Goal: Navigation & Orientation: Understand site structure

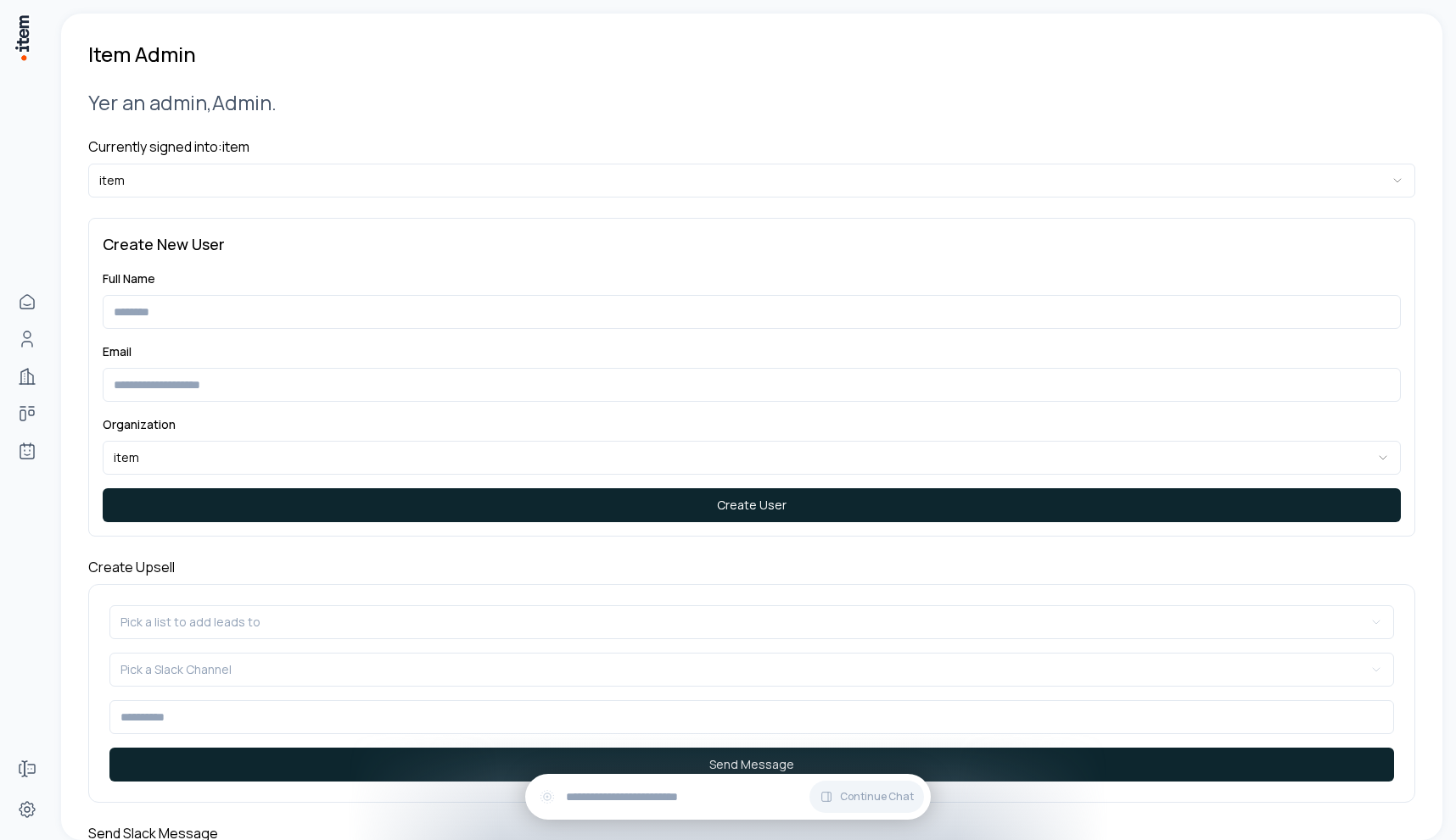
click at [366, 182] on html "**********" at bounding box center [728, 420] width 1456 height 840
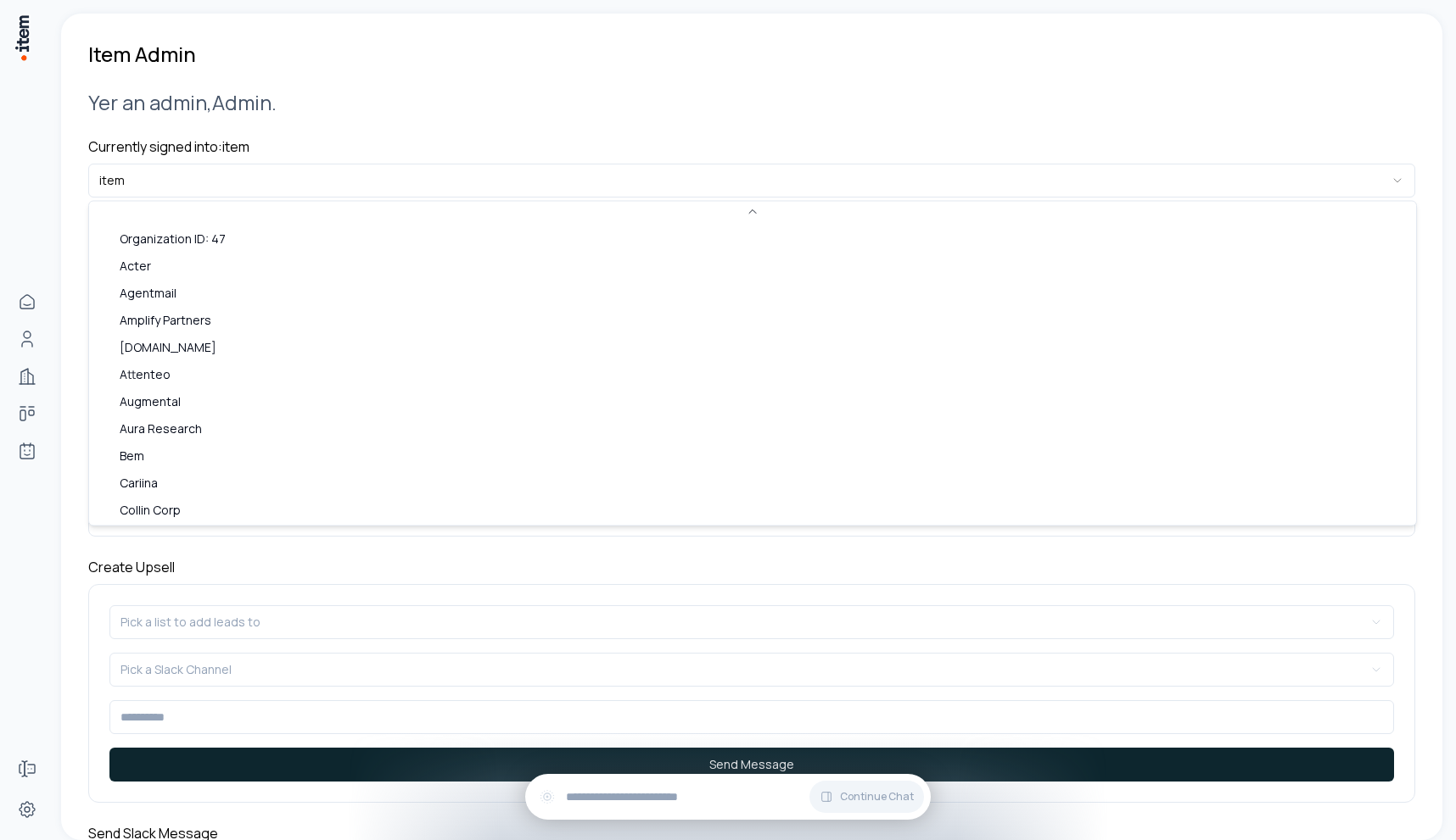
scroll to position [707, 0]
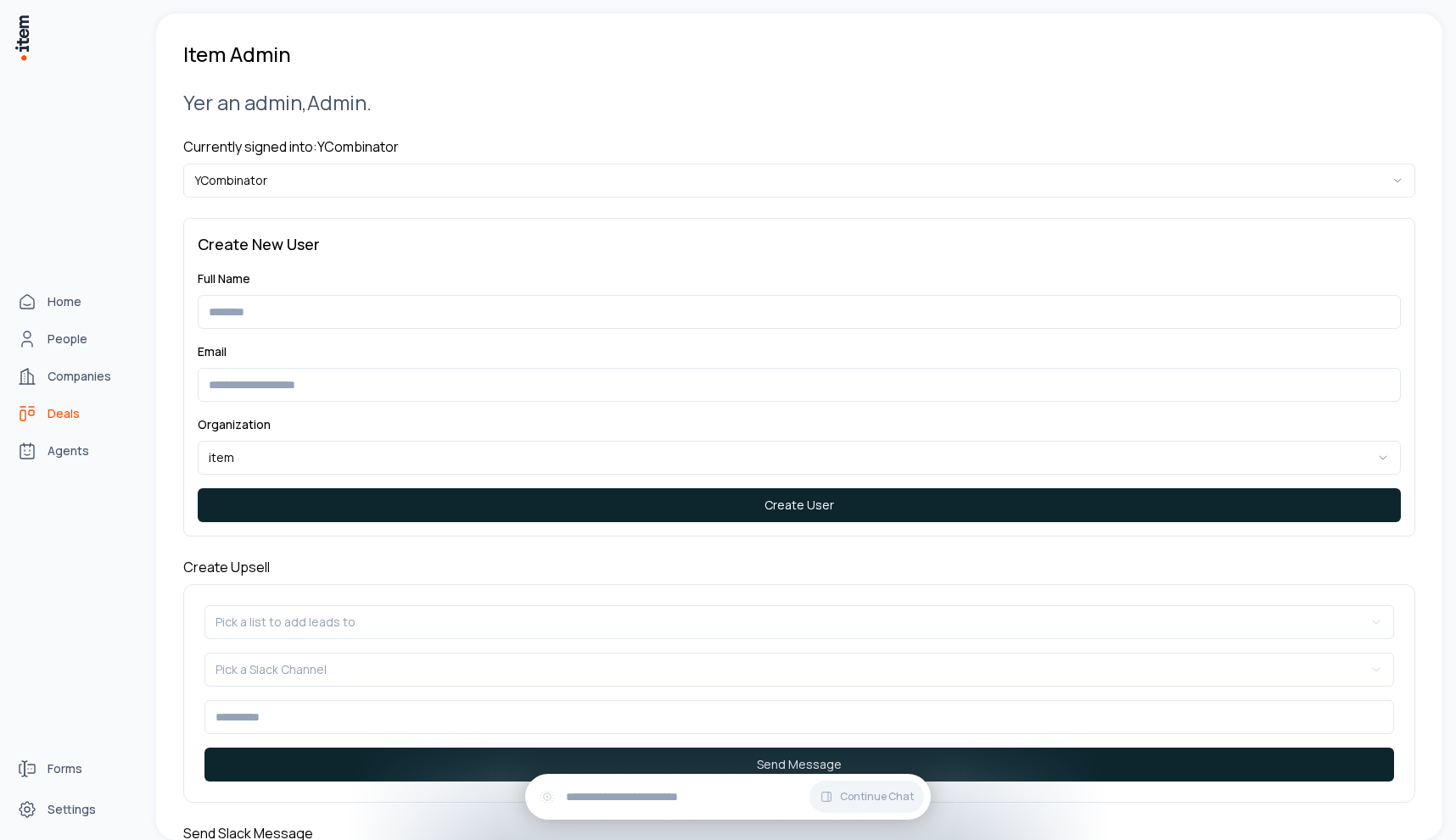
click at [39, 412] on link "Deals" at bounding box center [74, 414] width 129 height 33
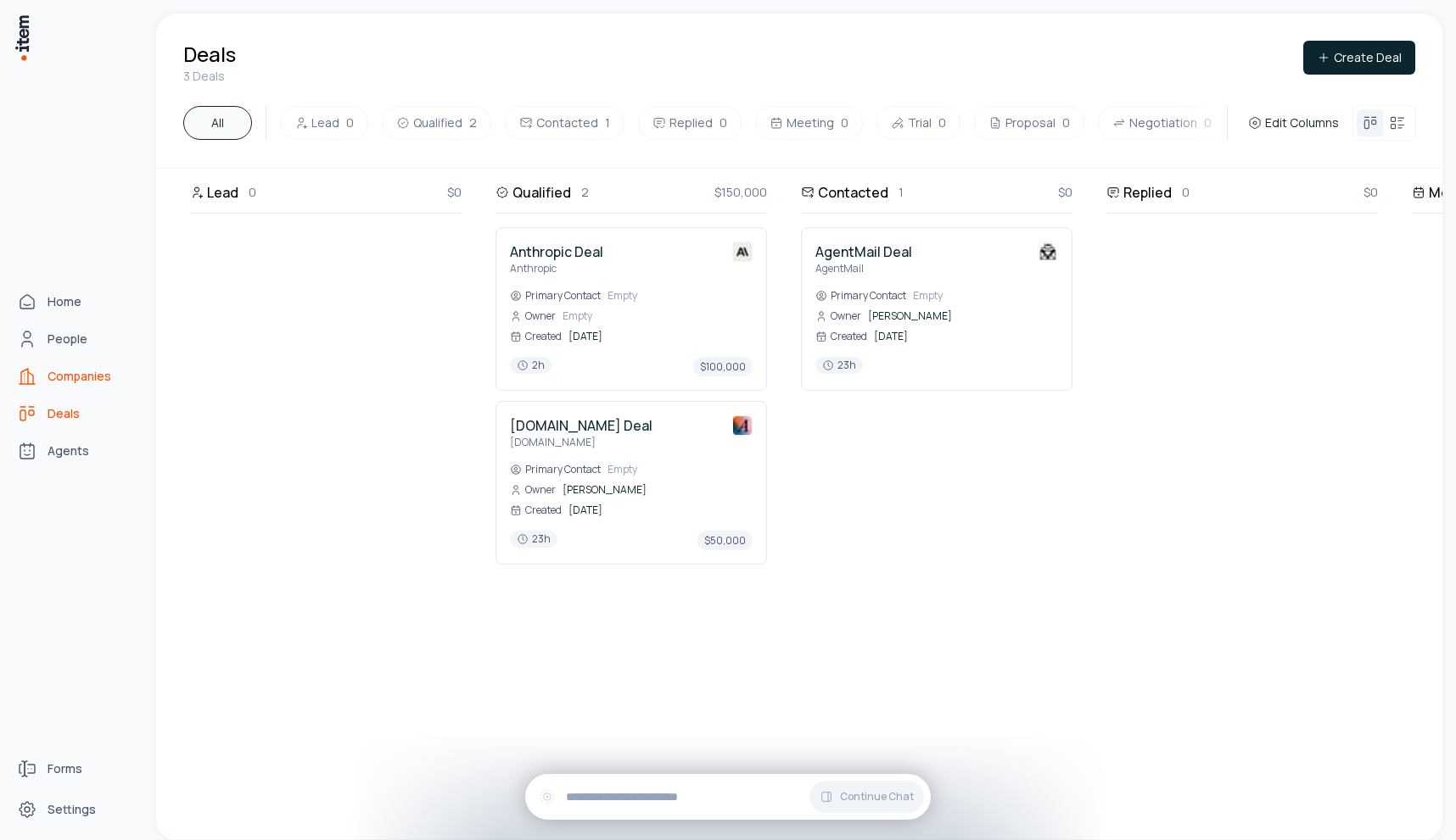
click at [58, 366] on link "Companies" at bounding box center [74, 376] width 129 height 33
